Goal: Task Accomplishment & Management: Manage account settings

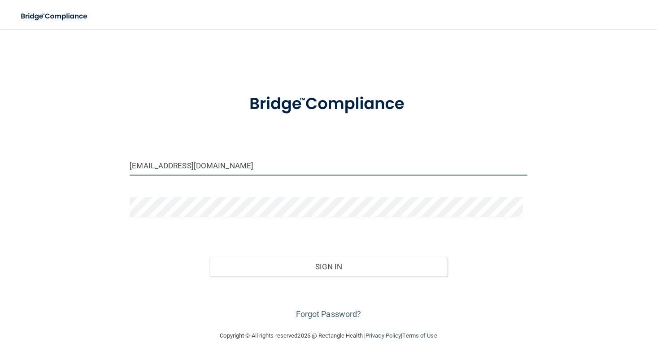
drag, startPoint x: 218, startPoint y: 171, endPoint x: 98, endPoint y: 181, distance: 120.2
click at [98, 181] on div "[EMAIL_ADDRESS][DOMAIN_NAME] Invalid email/password. You don't have permission …" at bounding box center [328, 180] width 621 height 284
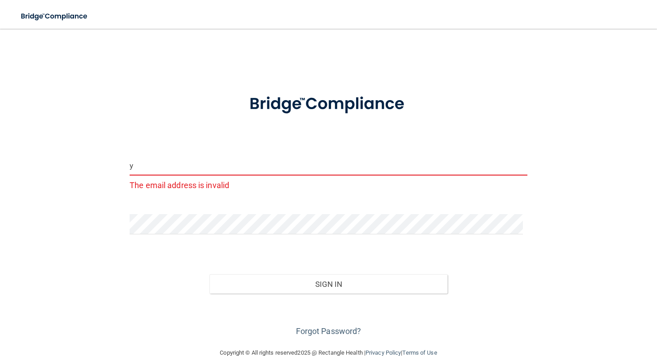
type input "[EMAIL_ADDRESS][DOMAIN_NAME]"
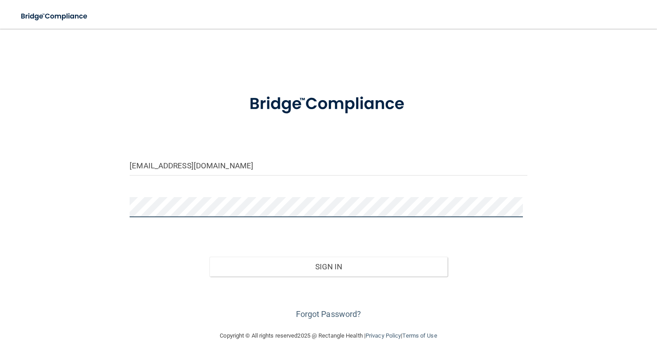
click at [115, 208] on div "[EMAIL_ADDRESS][DOMAIN_NAME] Invalid email/password. You don't have permission …" at bounding box center [328, 180] width 621 height 284
click at [210, 257] on button "Sign In" at bounding box center [329, 267] width 239 height 20
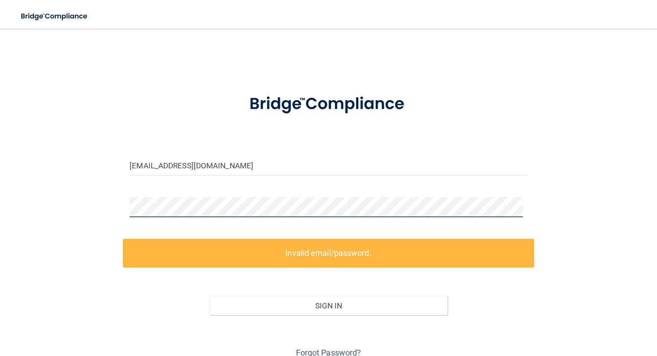
click at [42, 218] on div "[EMAIL_ADDRESS][DOMAIN_NAME] Invalid email/password. You don't have permission …" at bounding box center [328, 199] width 621 height 322
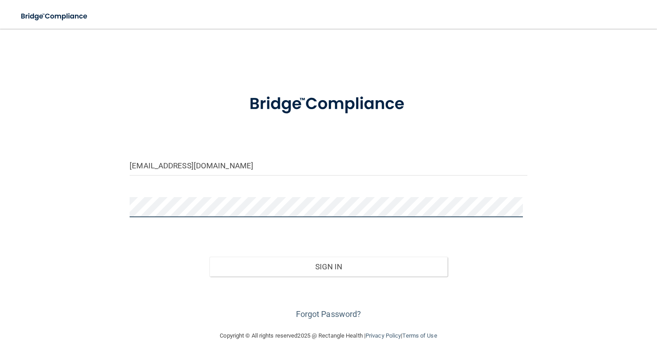
click at [210, 257] on button "Sign In" at bounding box center [329, 267] width 239 height 20
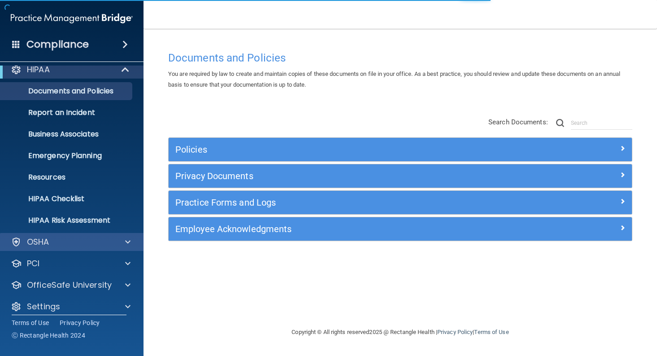
scroll to position [17, 0]
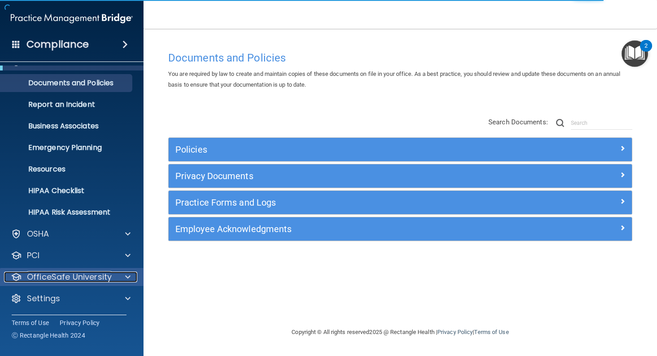
click at [125, 273] on div at bounding box center [126, 276] width 22 height 11
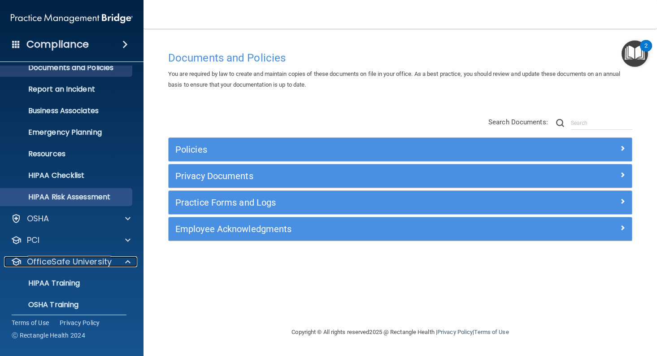
scroll to position [0, 0]
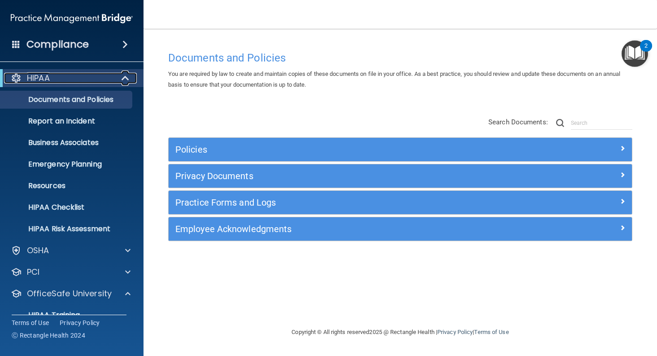
click at [123, 74] on span at bounding box center [126, 78] width 8 height 11
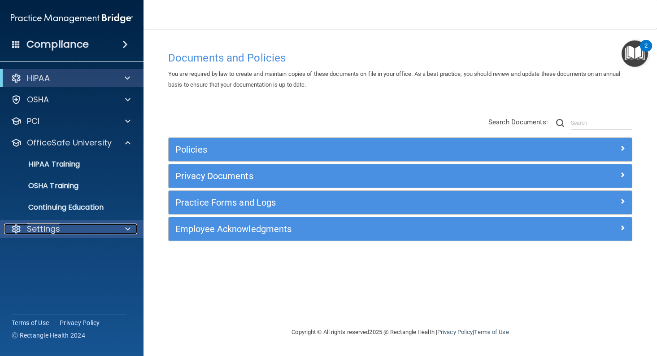
click at [96, 230] on div "Settings" at bounding box center [59, 228] width 111 height 11
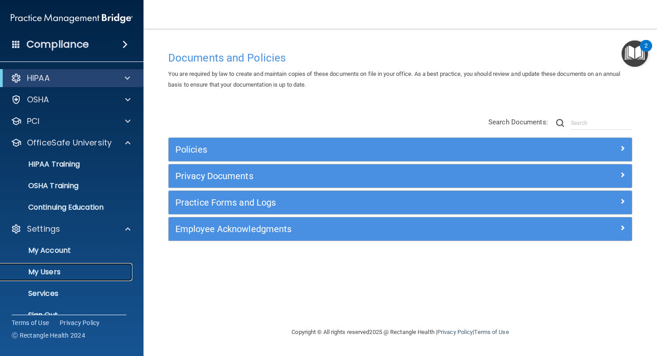
click at [51, 271] on p "My Users" at bounding box center [67, 271] width 122 height 9
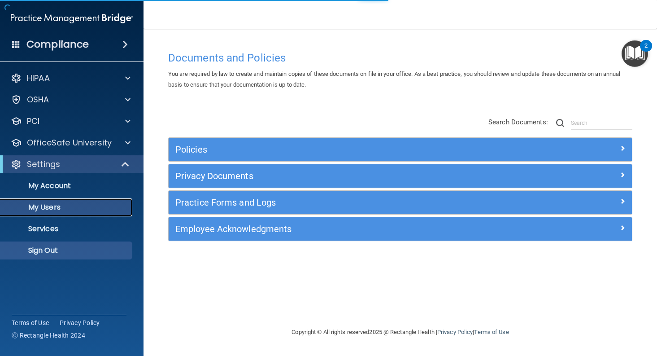
select select "20"
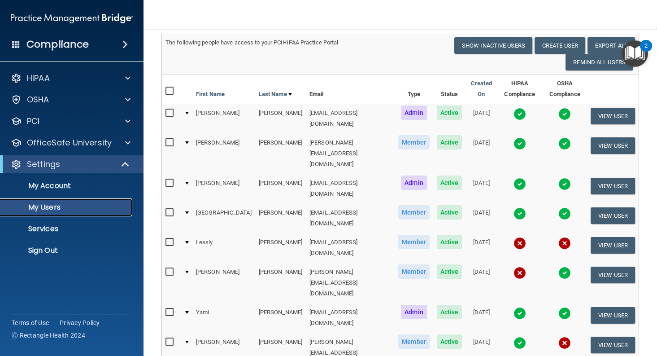
scroll to position [90, 0]
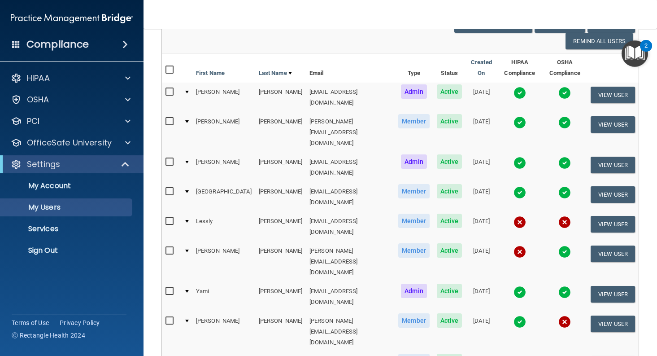
click at [559, 315] on img at bounding box center [565, 321] width 13 height 13
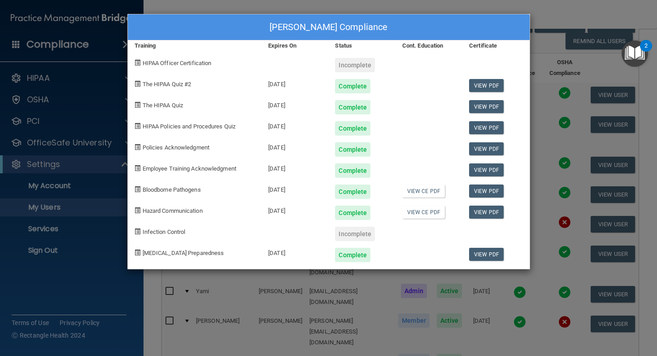
drag, startPoint x: 402, startPoint y: 26, endPoint x: 194, endPoint y: 51, distance: 209.7
click at [193, 52] on div "[PERSON_NAME] Compliance Training Expires On Status Cont. Education Certificate…" at bounding box center [328, 141] width 403 height 255
click at [433, 8] on div "[PERSON_NAME] Compliance Training Expires On Status Cont. Education Certificate…" at bounding box center [328, 178] width 657 height 356
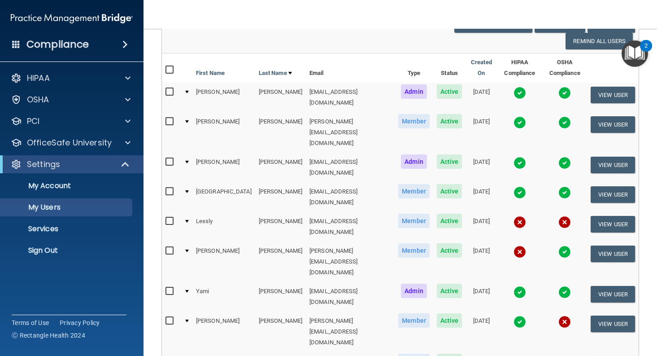
click at [514, 315] on img at bounding box center [520, 321] width 13 height 13
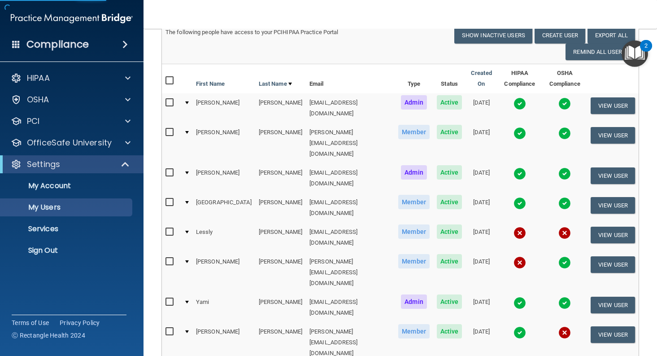
click at [514, 326] on img at bounding box center [520, 332] width 13 height 13
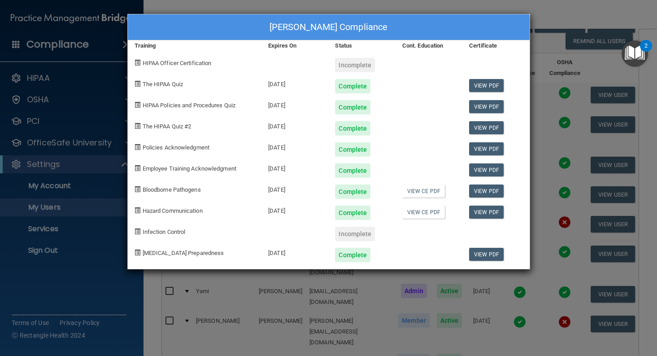
click at [562, 42] on div "[PERSON_NAME] Compliance Training Expires On Status Cont. Education Certificate…" at bounding box center [328, 178] width 657 height 356
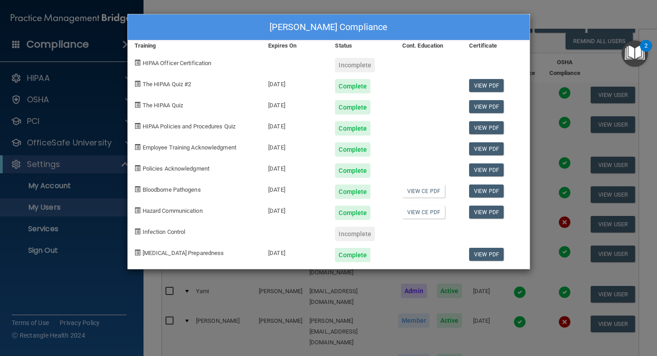
click at [550, 4] on div "[PERSON_NAME] Compliance Training Expires On Status Cont. Education Certificate…" at bounding box center [328, 178] width 657 height 356
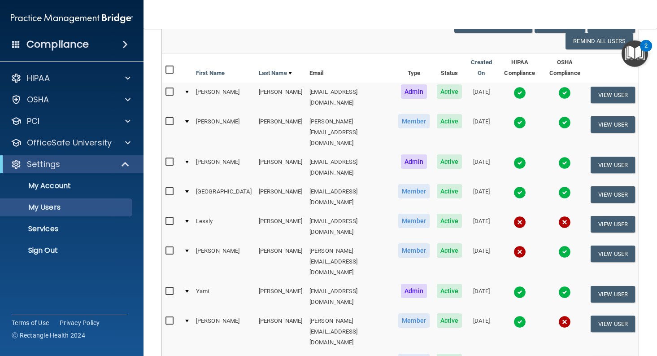
click at [514, 216] on img at bounding box center [520, 222] width 13 height 13
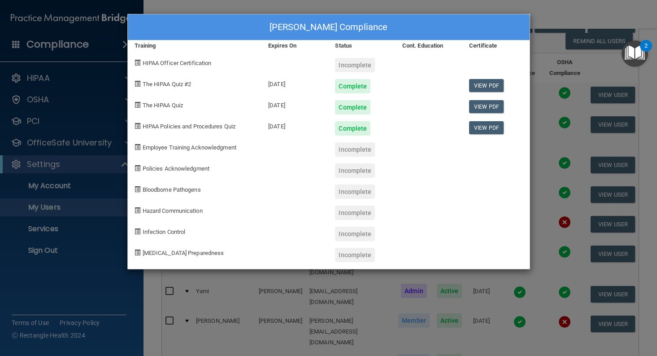
click at [547, 7] on div "[PERSON_NAME] Compliance Training Expires On Status Cont. Education Certificate…" at bounding box center [328, 178] width 657 height 356
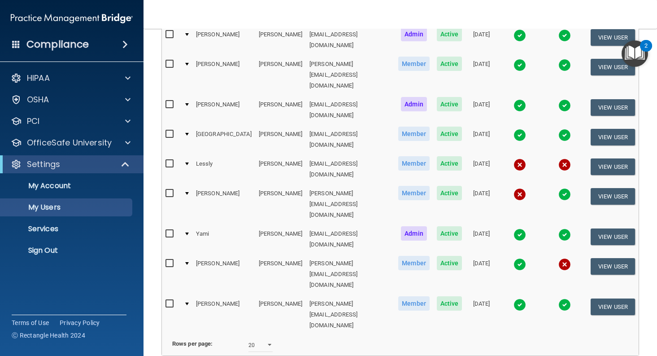
scroll to position [150, 0]
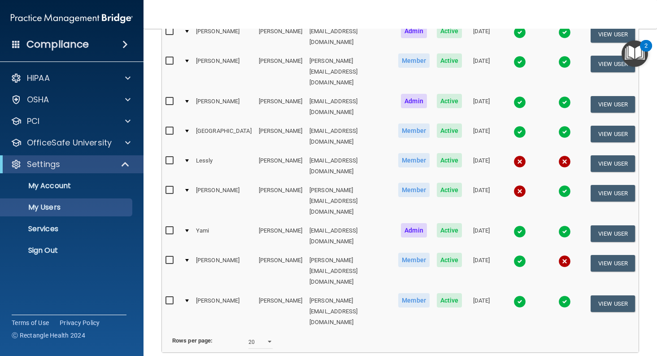
click at [514, 185] on img at bounding box center [520, 191] width 13 height 13
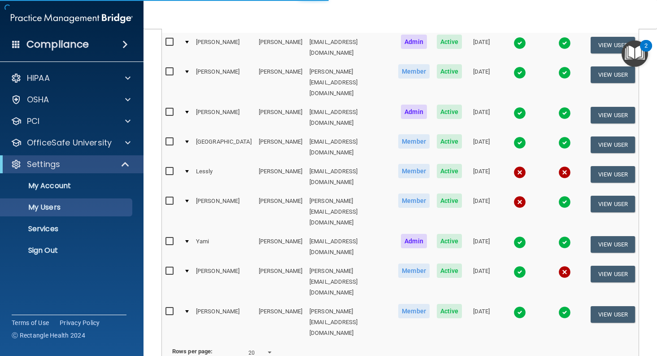
click at [514, 196] on img at bounding box center [520, 202] width 13 height 13
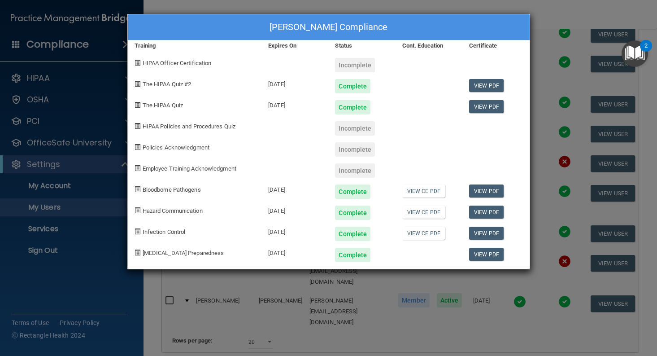
click at [554, 9] on div "[PERSON_NAME] Compliance Training Expires On Status Cont. Education Certificate…" at bounding box center [328, 178] width 657 height 356
click at [397, 310] on div "[PERSON_NAME] Compliance Training Expires On Status Cont. Education Certificate…" at bounding box center [328, 178] width 657 height 356
